Goal: Task Accomplishment & Management: Manage account settings

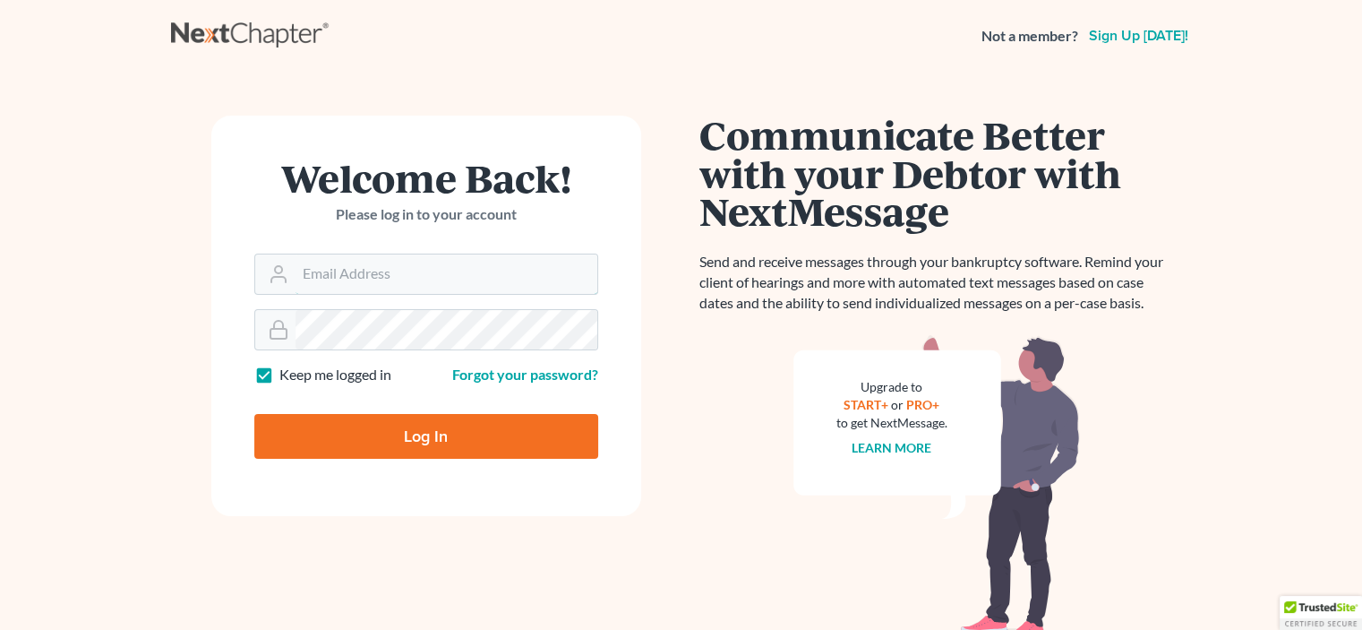
type input "[EMAIL_ADDRESS][DOMAIN_NAME]"
click at [470, 426] on input "Log In" at bounding box center [426, 436] width 344 height 45
type input "Thinking..."
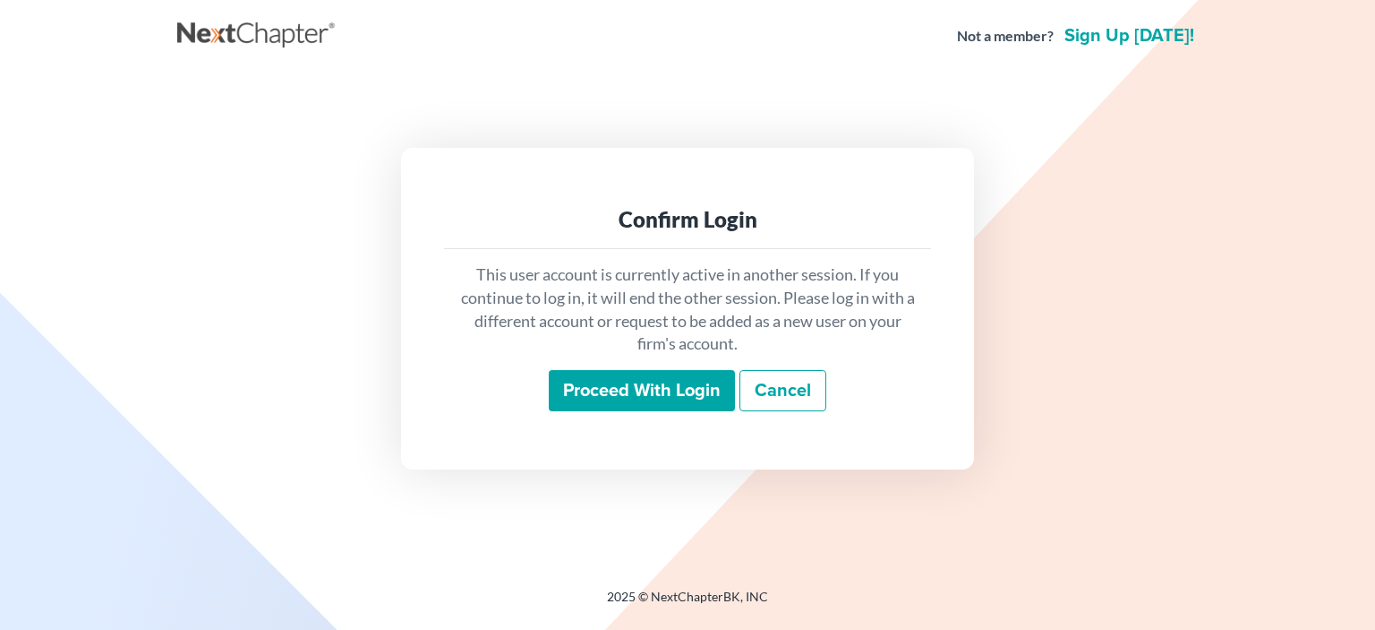
click at [647, 389] on input "Proceed with login" at bounding box center [642, 390] width 186 height 41
